Goal: Task Accomplishment & Management: Manage account settings

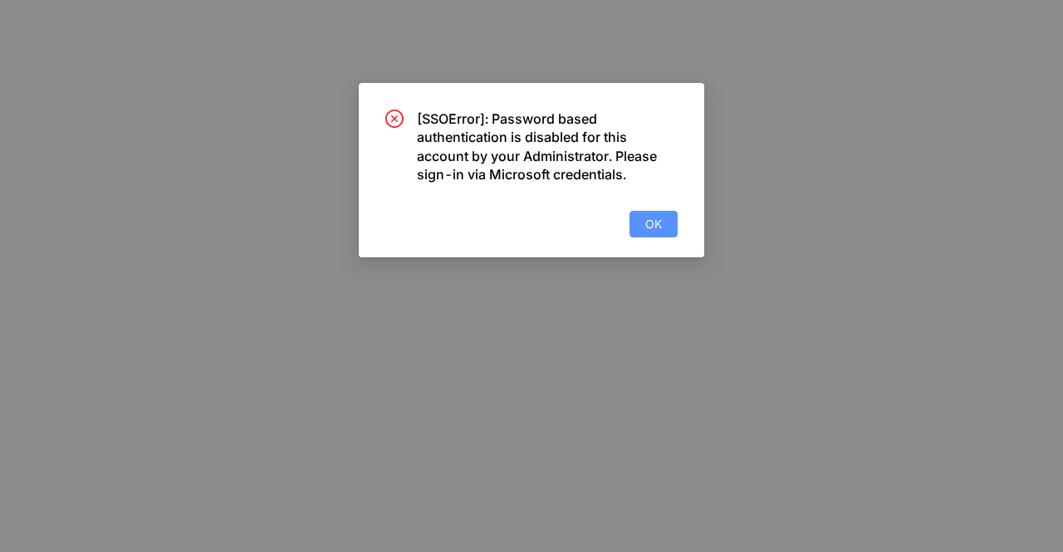
click at [657, 220] on span "OK" at bounding box center [653, 224] width 17 height 18
